Goal: Task Accomplishment & Management: Manage account settings

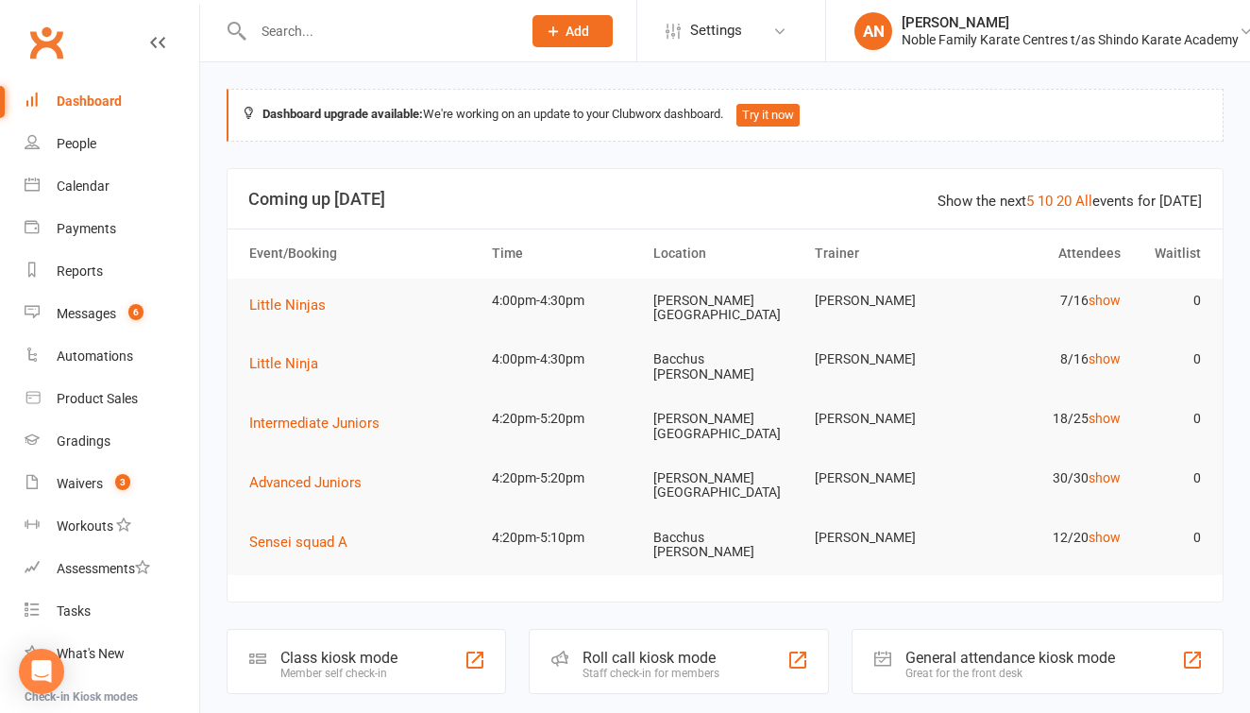
click at [284, 28] on input "text" at bounding box center [377, 31] width 260 height 26
click at [283, 29] on input "text" at bounding box center [377, 31] width 260 height 26
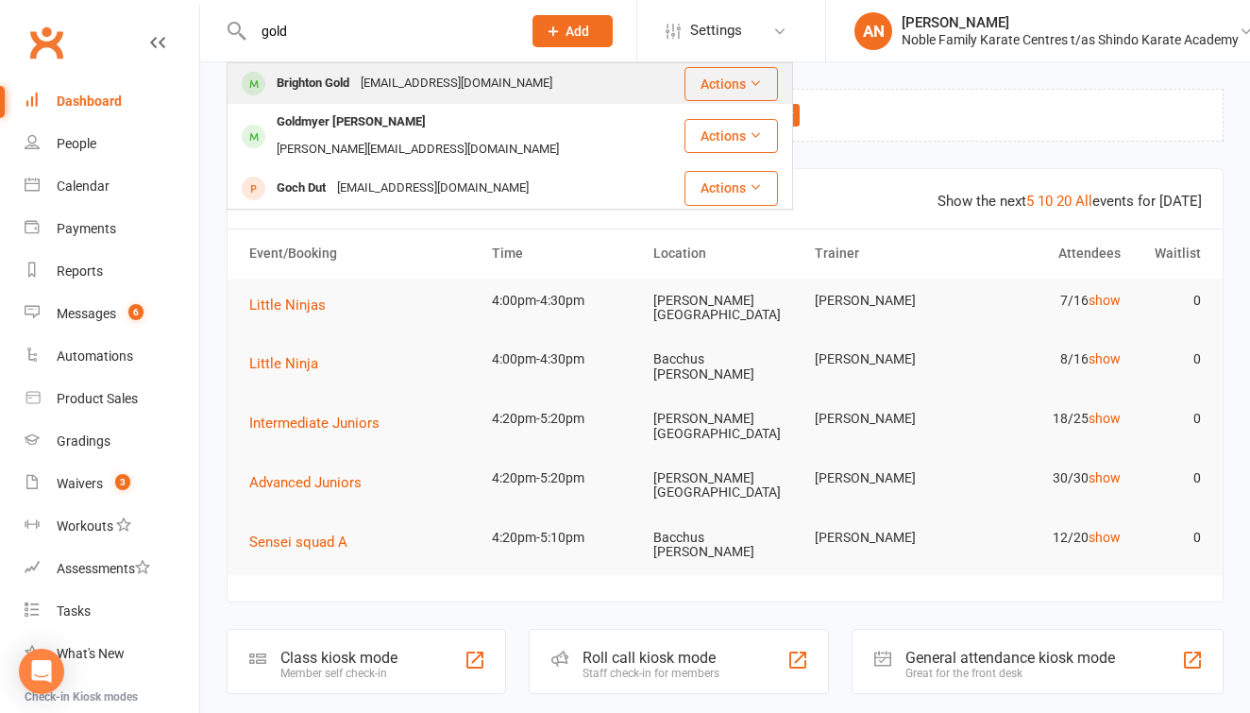
type input "gold"
click at [393, 86] on div "[EMAIL_ADDRESS][DOMAIN_NAME]" at bounding box center [456, 83] width 203 height 27
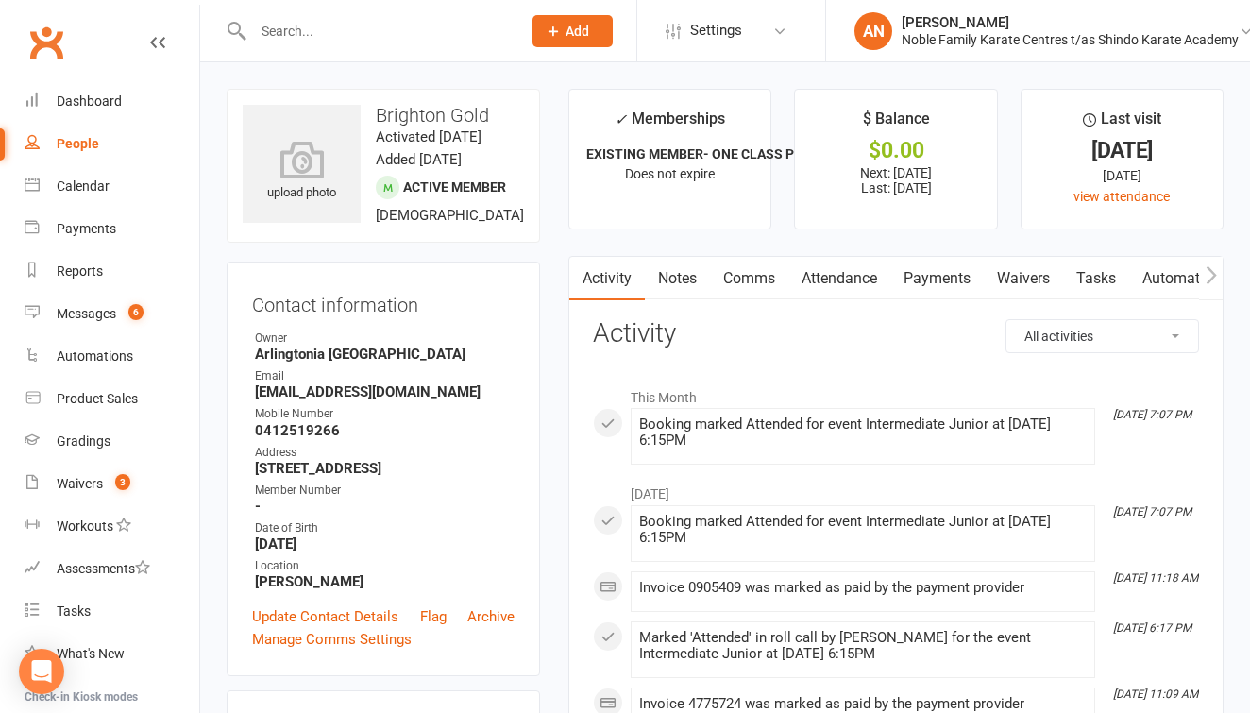
click at [954, 277] on link "Payments" at bounding box center [936, 278] width 93 height 43
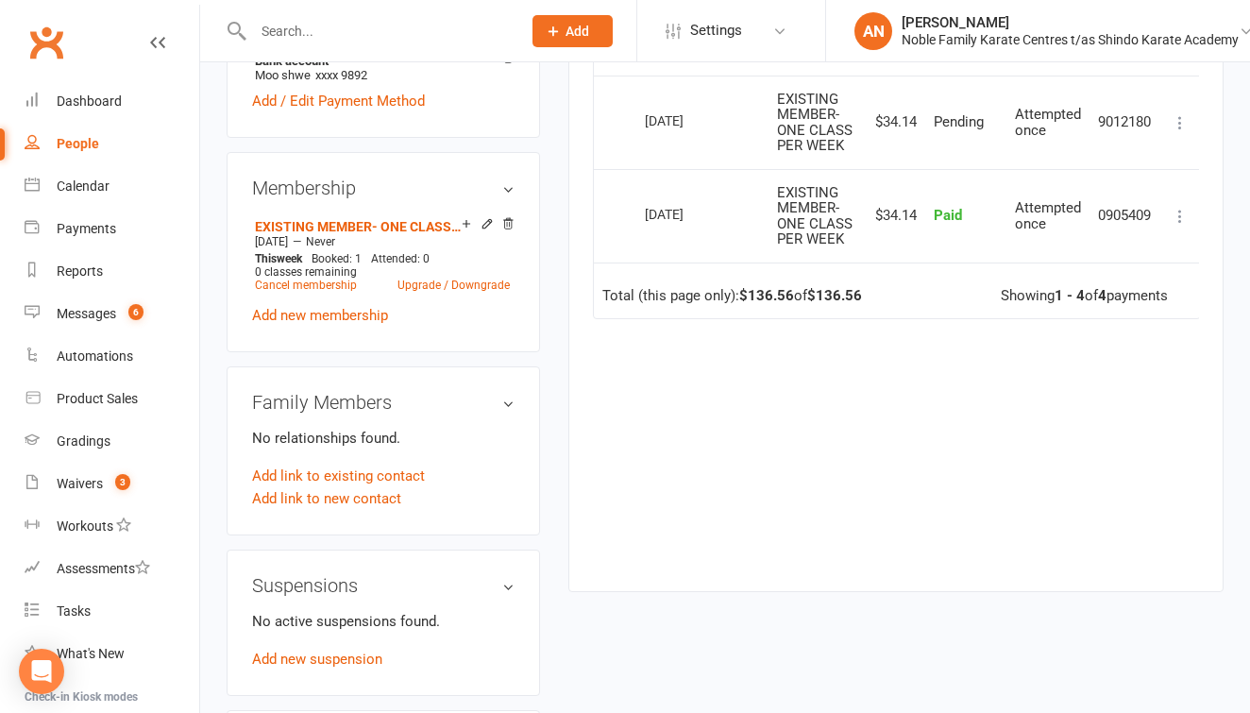
scroll to position [774, 0]
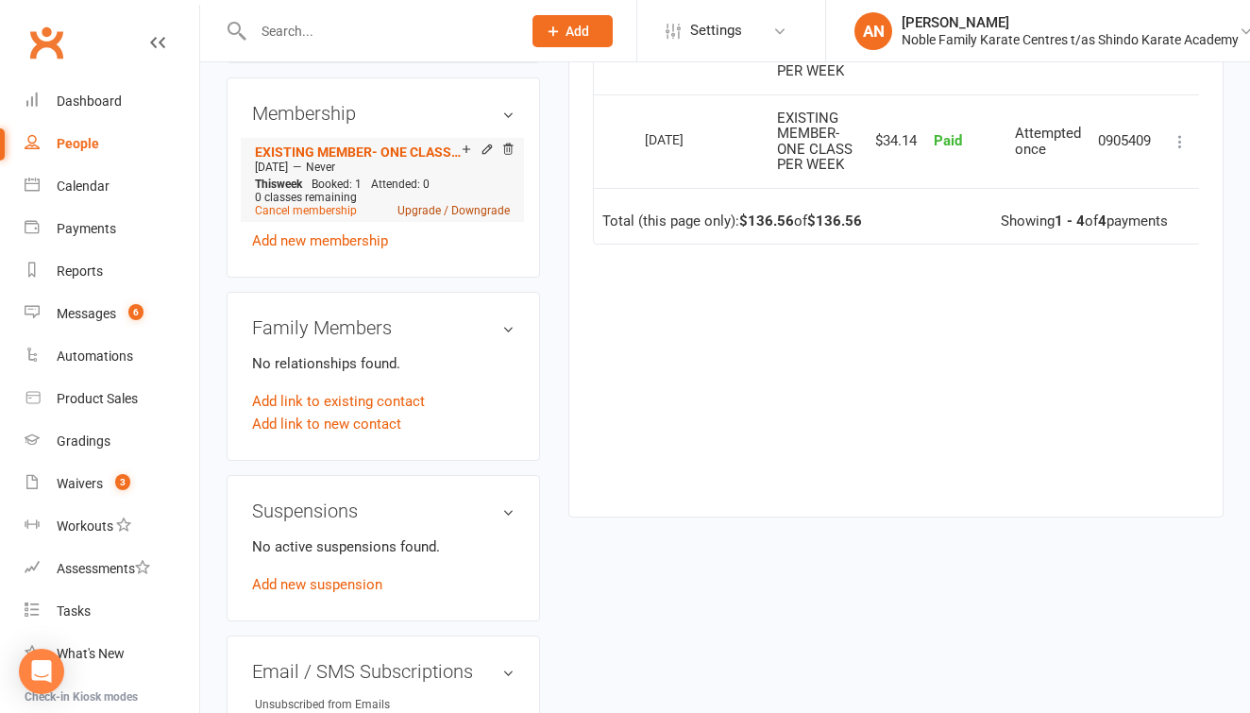
click at [485, 217] on link "Upgrade / Downgrade" at bounding box center [453, 210] width 112 height 13
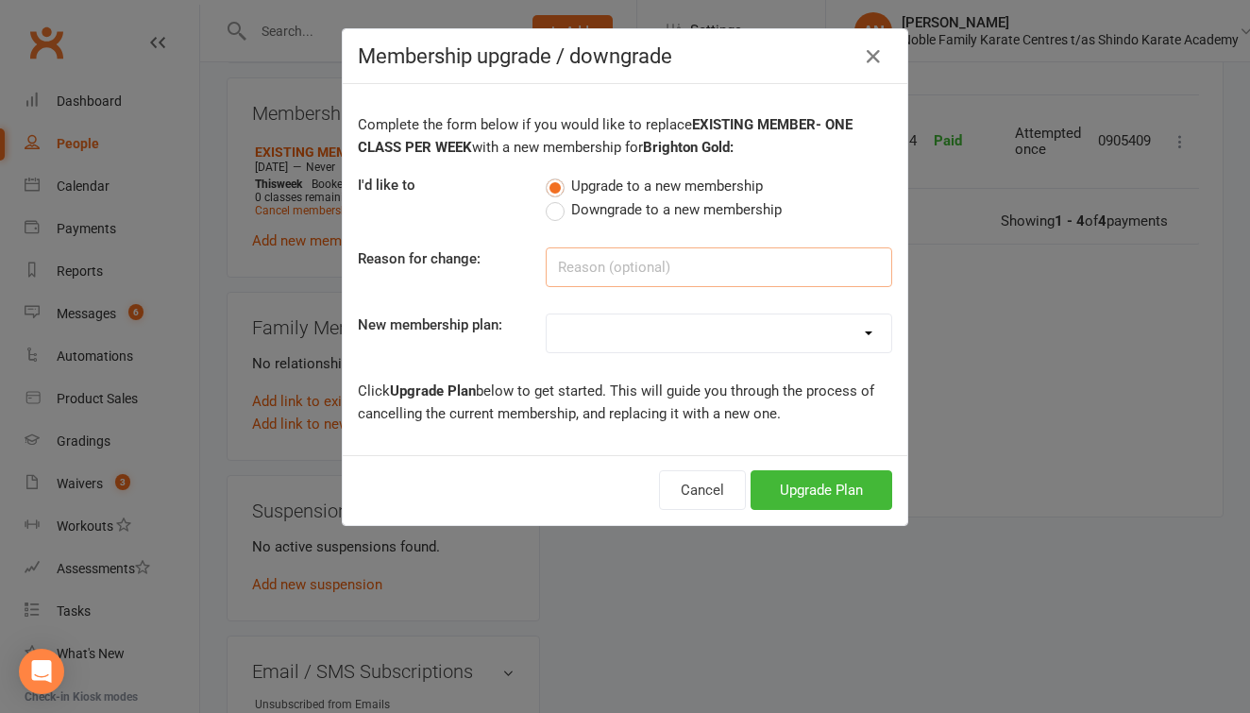
click at [673, 258] on input at bounding box center [719, 267] width 346 height 40
type input "upgrading"
select select "1"
click at [812, 490] on button "Upgrade Plan" at bounding box center [821, 490] width 142 height 40
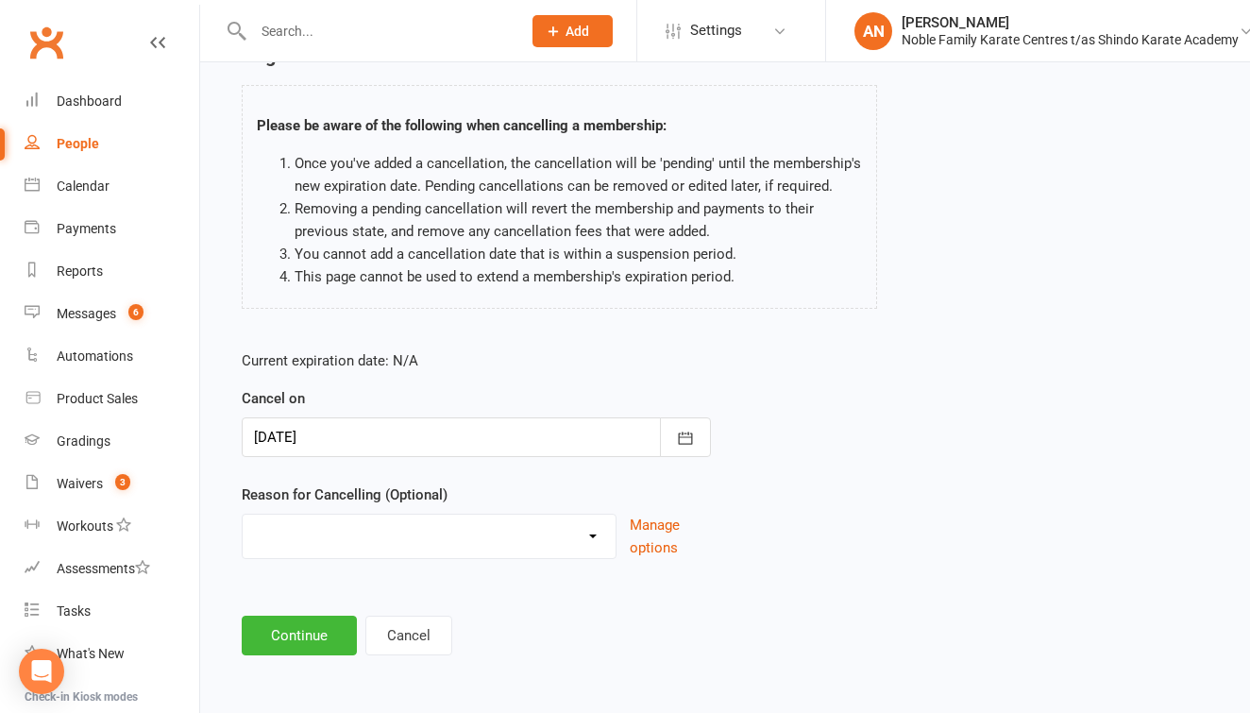
scroll to position [118, 0]
click at [273, 617] on button "Continue" at bounding box center [299, 635] width 115 height 40
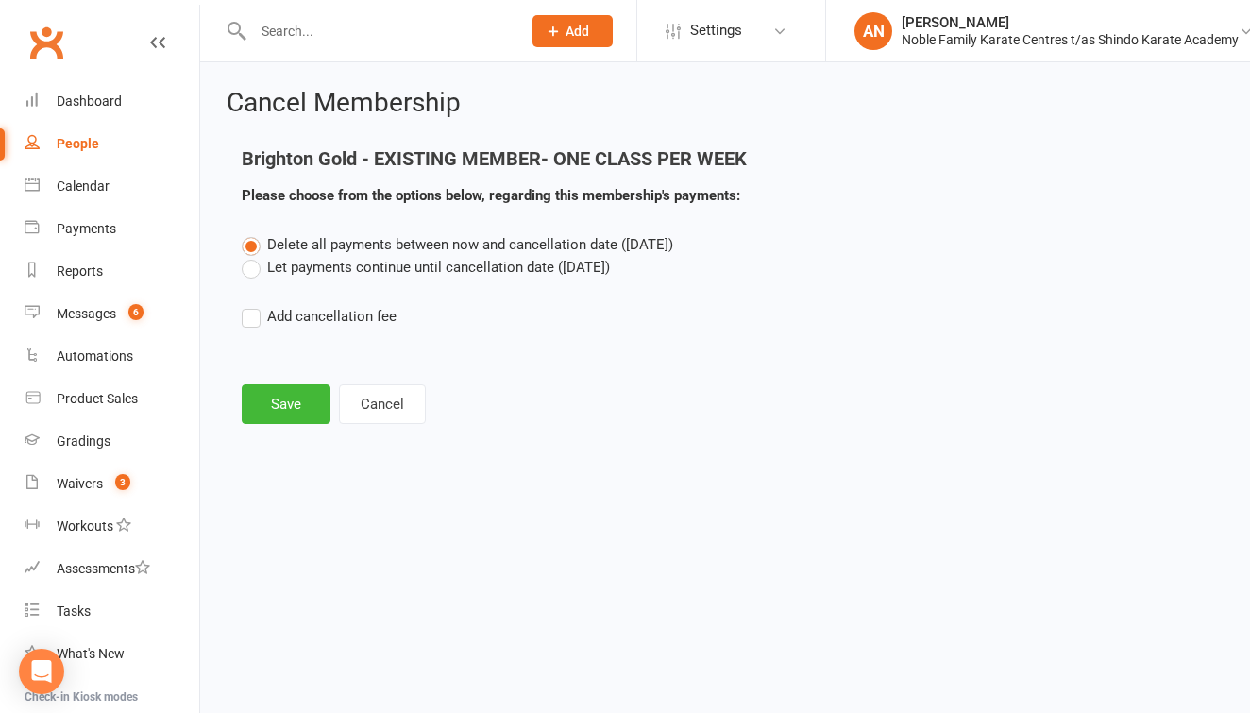
click at [250, 266] on label "Let payments continue until cancellation date ([DATE])" at bounding box center [426, 267] width 368 height 23
click at [250, 256] on input "Let payments continue until cancellation date ([DATE])" at bounding box center [248, 256] width 12 height 0
click at [286, 399] on button "Save" at bounding box center [286, 404] width 89 height 40
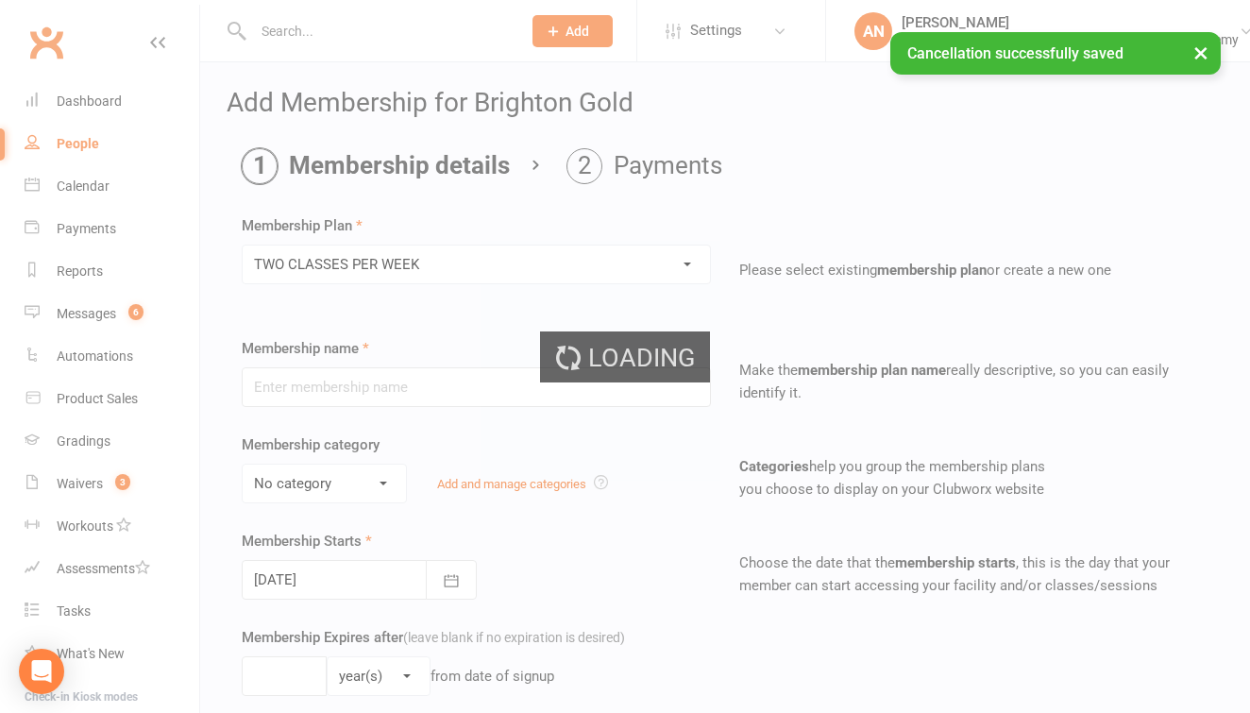
type input "TWO CLASSES PER WEEK"
select select "1"
type input "0"
type input "2"
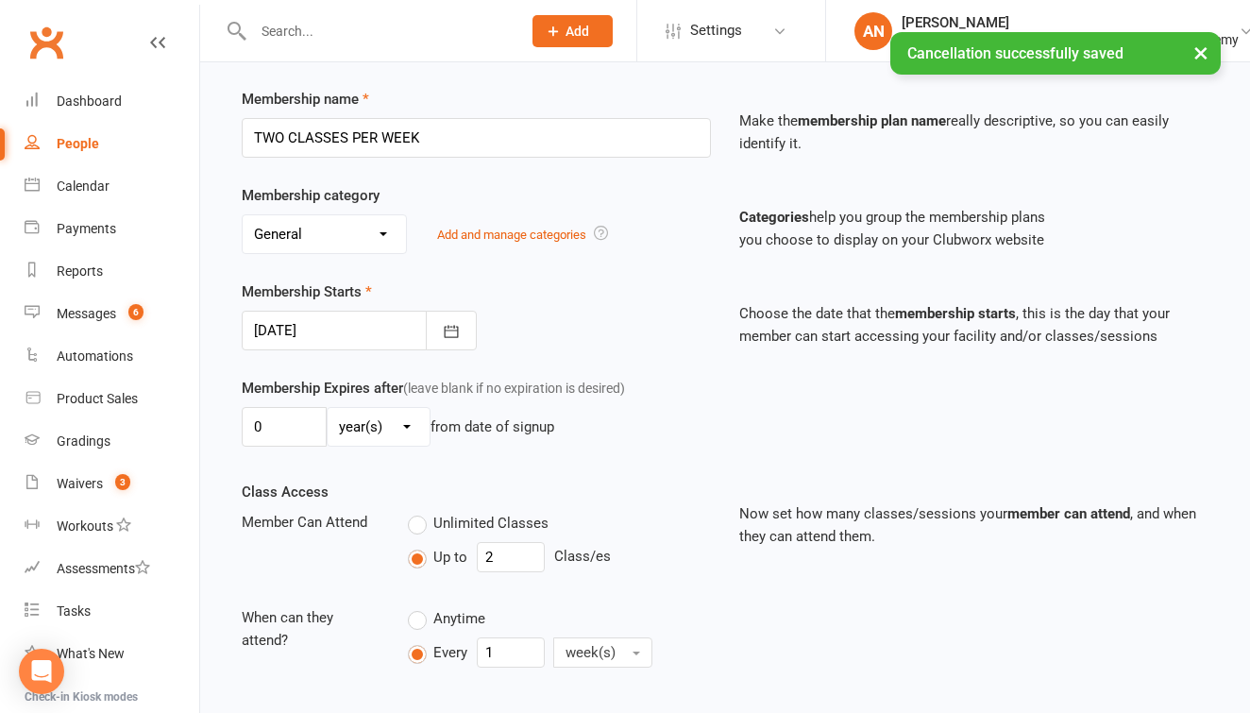
scroll to position [253, 0]
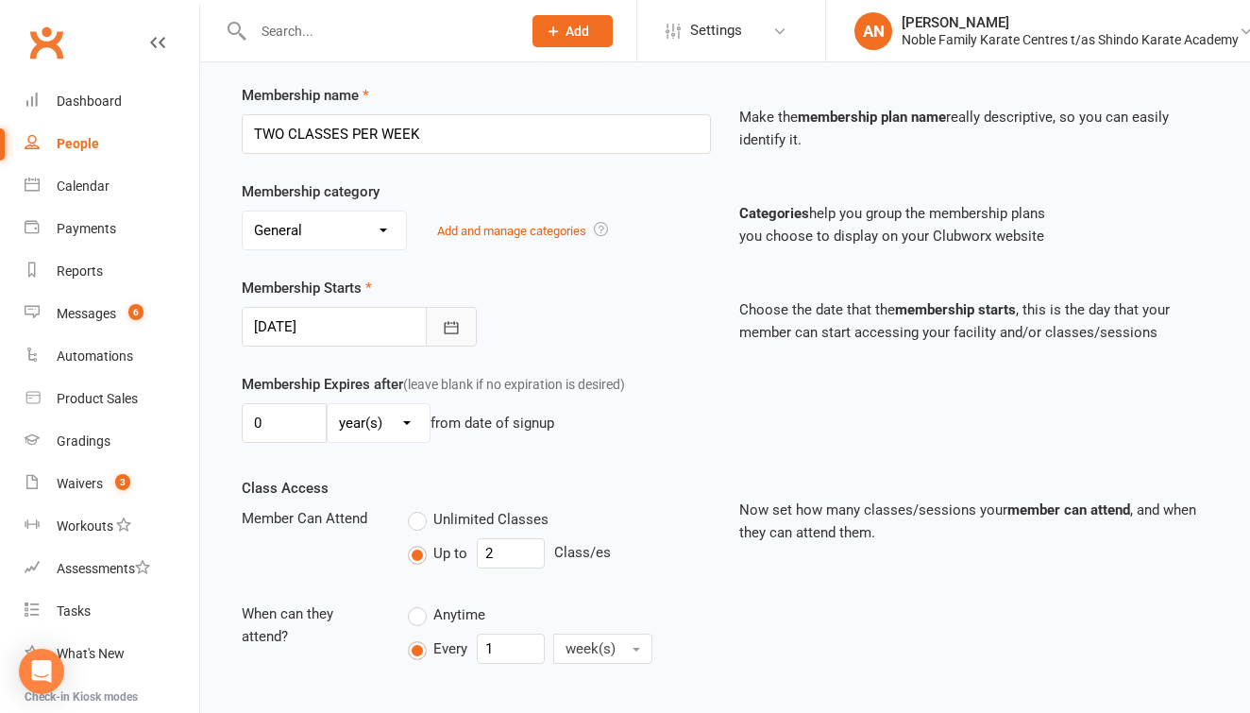
click at [449, 323] on icon "button" at bounding box center [451, 327] width 19 height 19
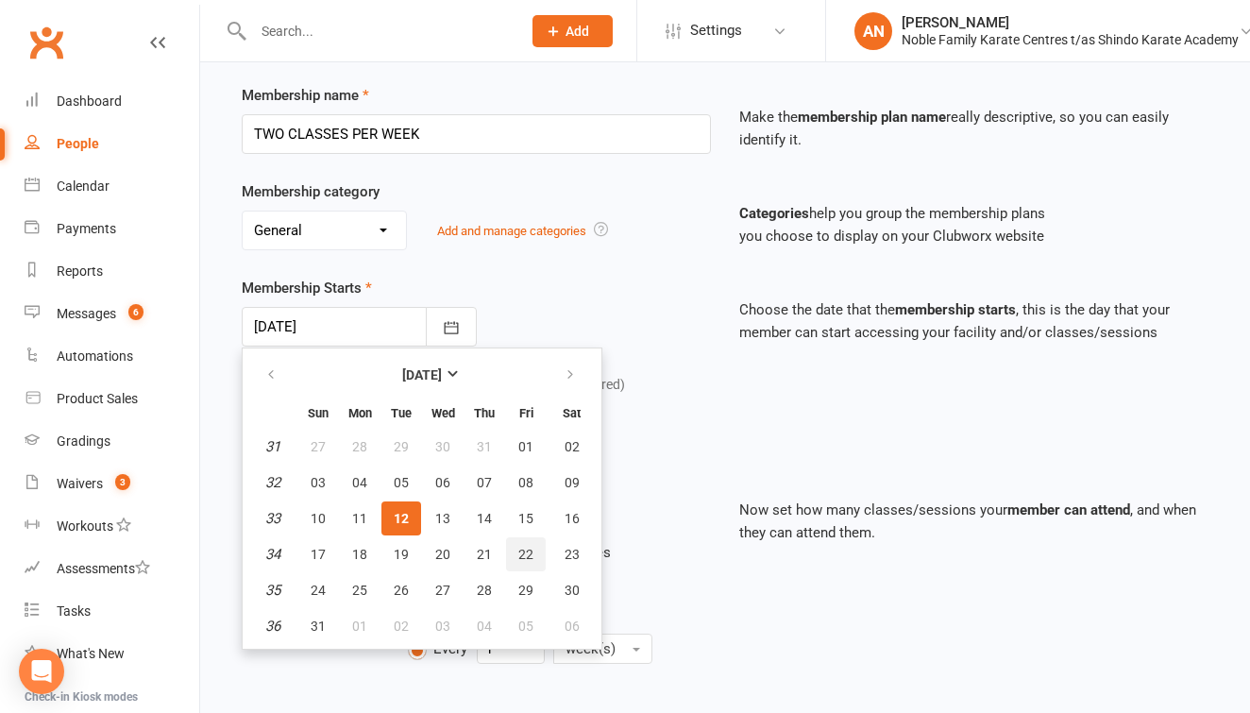
click at [524, 556] on span "22" at bounding box center [525, 553] width 15 height 15
type input "[DATE]"
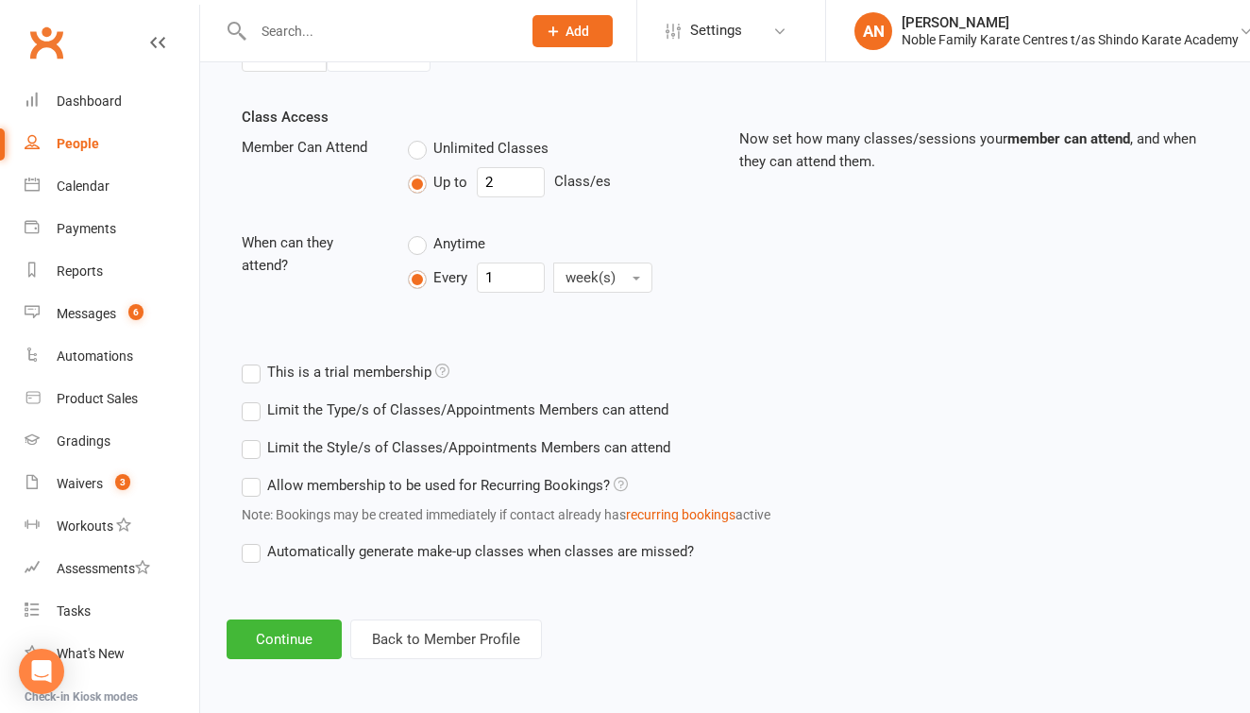
scroll to position [639, 0]
click at [290, 620] on button "Continue" at bounding box center [284, 639] width 115 height 40
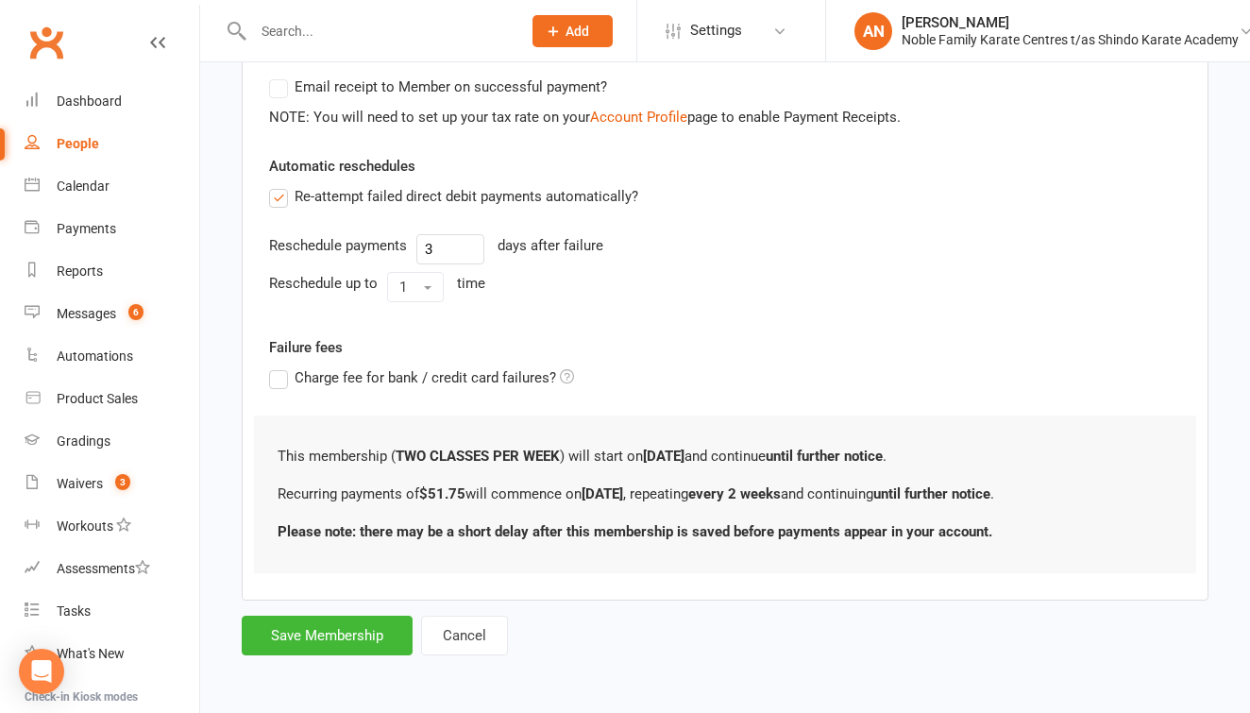
scroll to position [599, 0]
click at [335, 615] on button "Save Membership" at bounding box center [327, 635] width 171 height 40
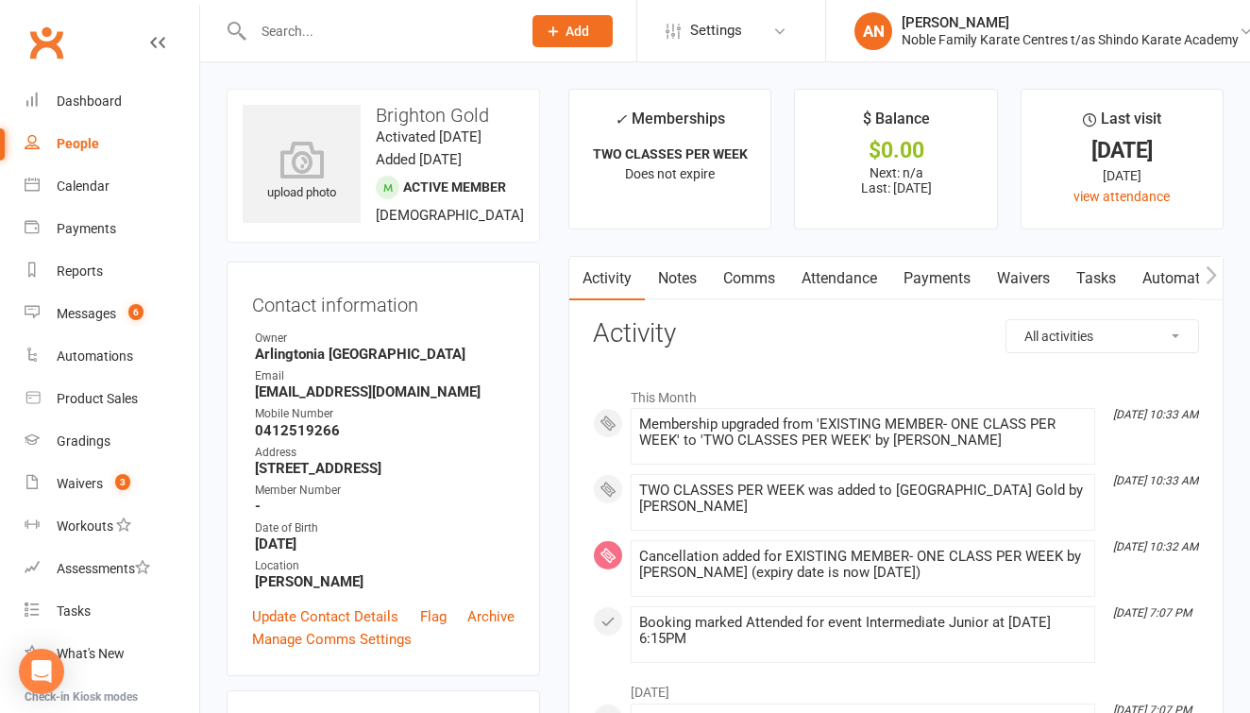
click at [302, 27] on input "text" at bounding box center [377, 31] width 260 height 26
type input "[PERSON_NAME]"
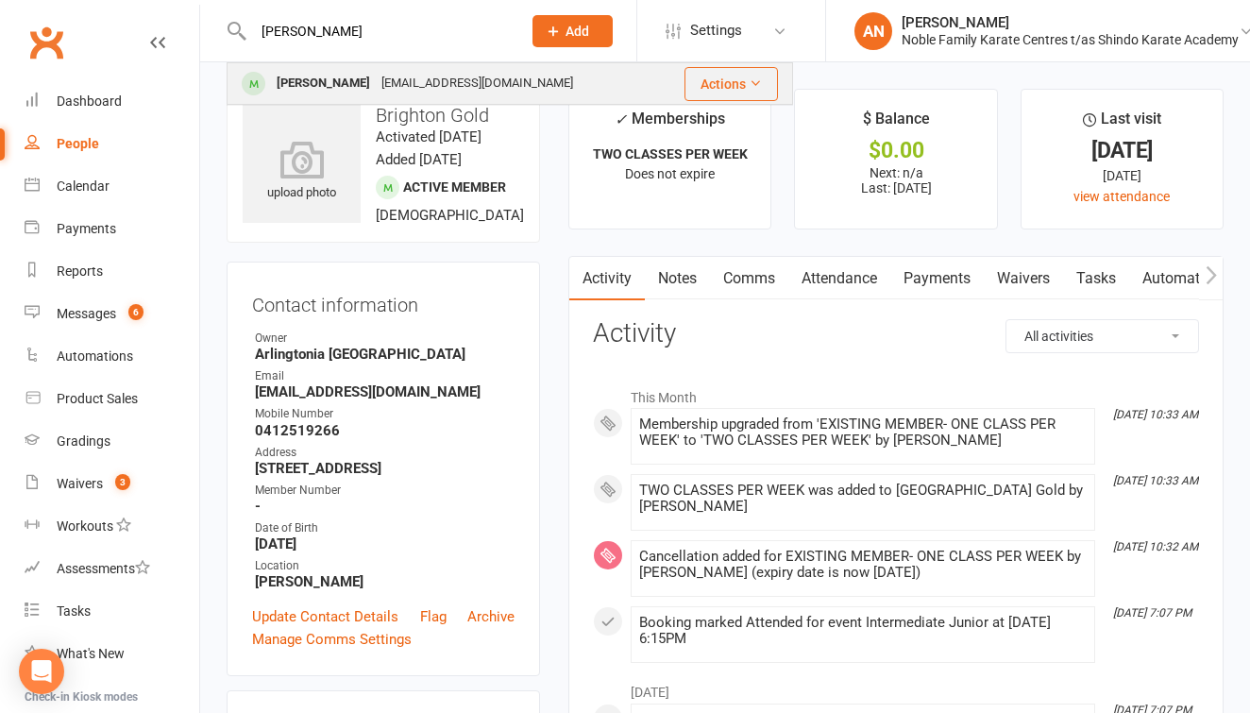
drag, startPoint x: 302, startPoint y: 27, endPoint x: 372, endPoint y: 79, distance: 87.0
click at [376, 79] on div "[EMAIL_ADDRESS][DOMAIN_NAME]" at bounding box center [477, 83] width 203 height 27
